Goal: Task Accomplishment & Management: Manage account settings

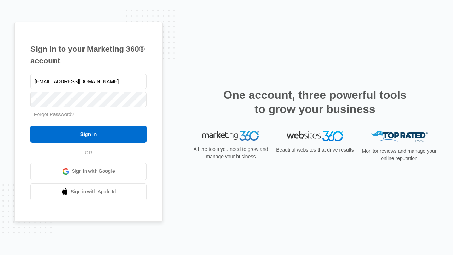
type input "dankie614@gmail.com"
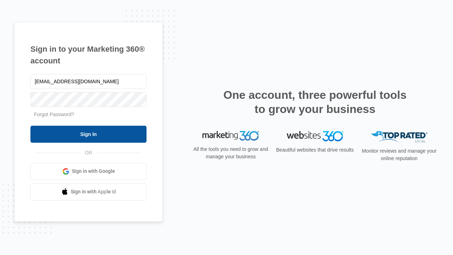
click at [89, 134] on input "Sign In" at bounding box center [88, 134] width 116 height 17
